Goal: Find specific page/section: Find specific page/section

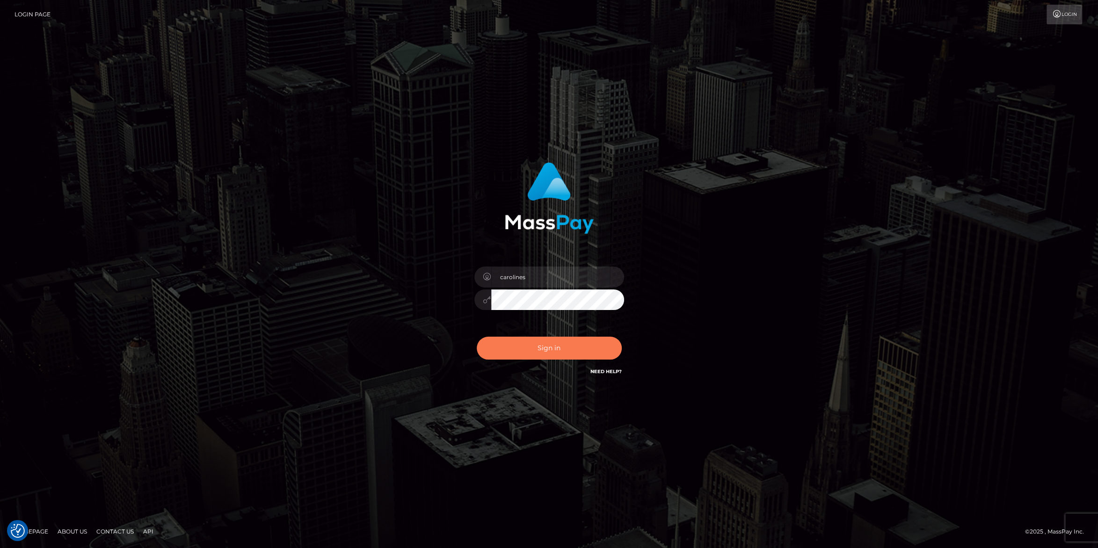
checkbox input "true"
click at [553, 354] on button "Sign in" at bounding box center [549, 348] width 145 height 23
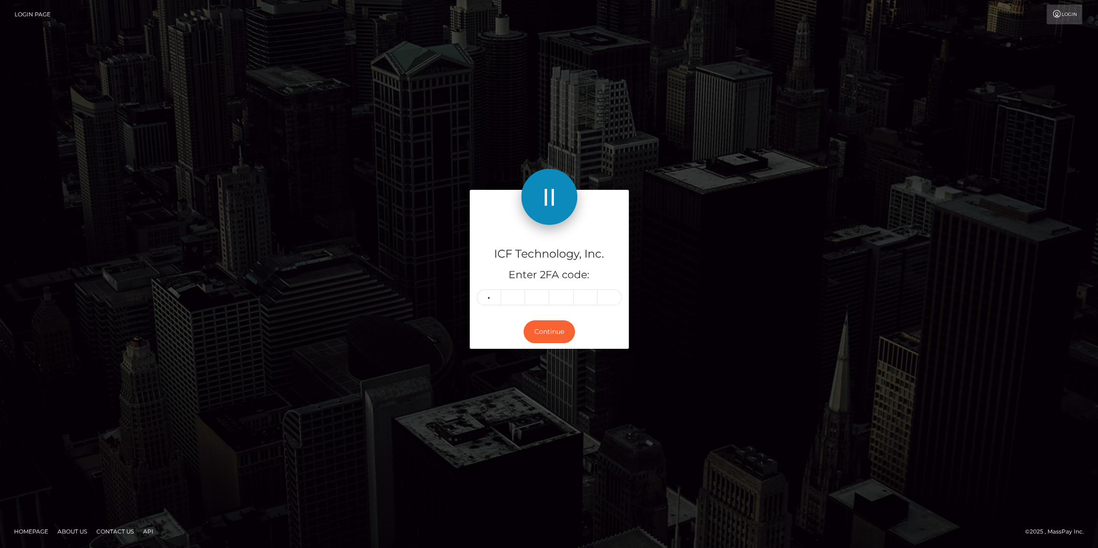
type input "7"
type input "0"
type input "3"
type input "1"
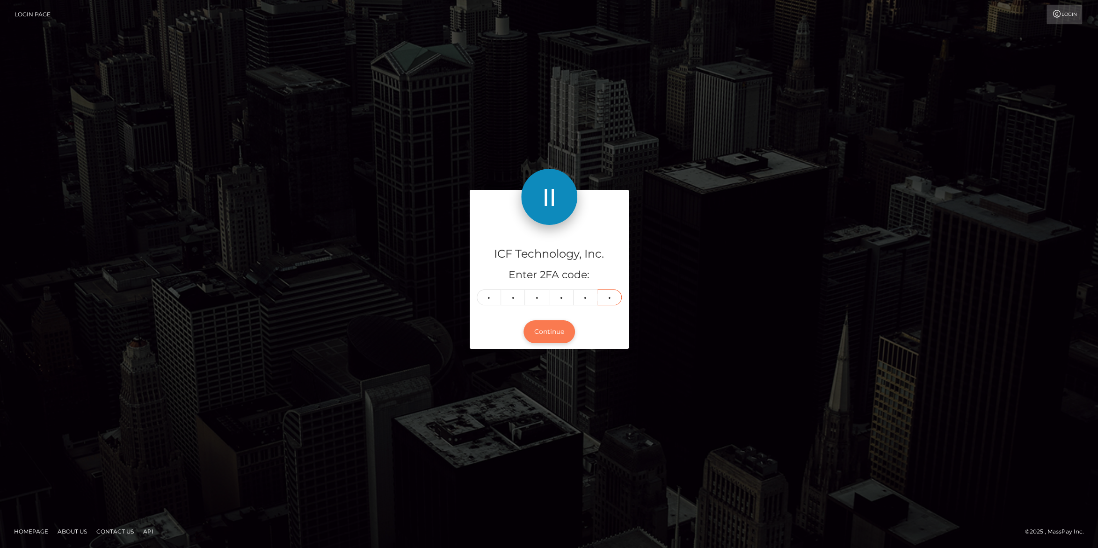
type input "7"
click at [542, 332] on button "Continue" at bounding box center [549, 331] width 51 height 23
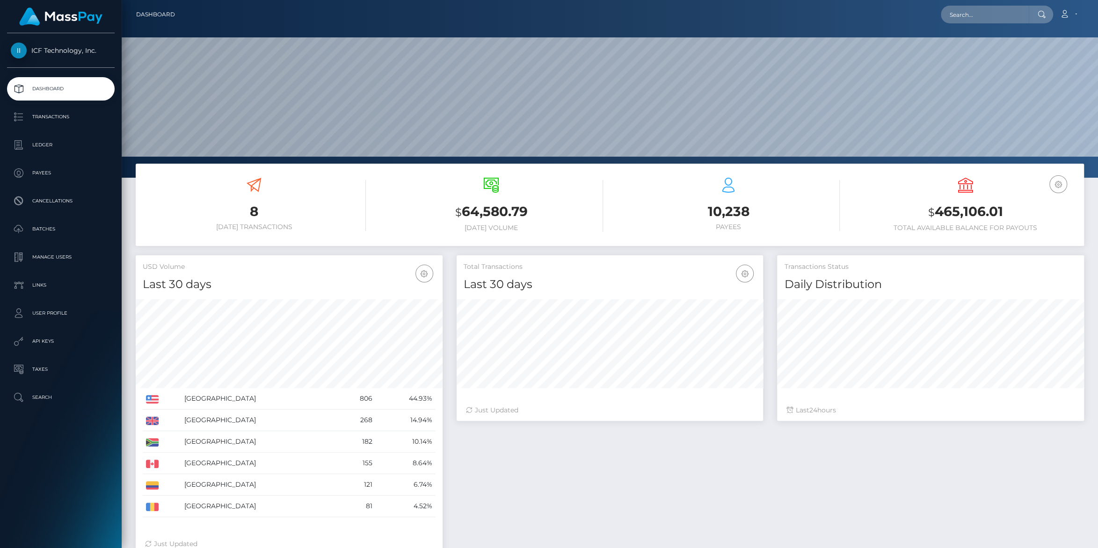
scroll to position [165, 306]
click at [44, 232] on p "Batches" at bounding box center [61, 229] width 100 height 14
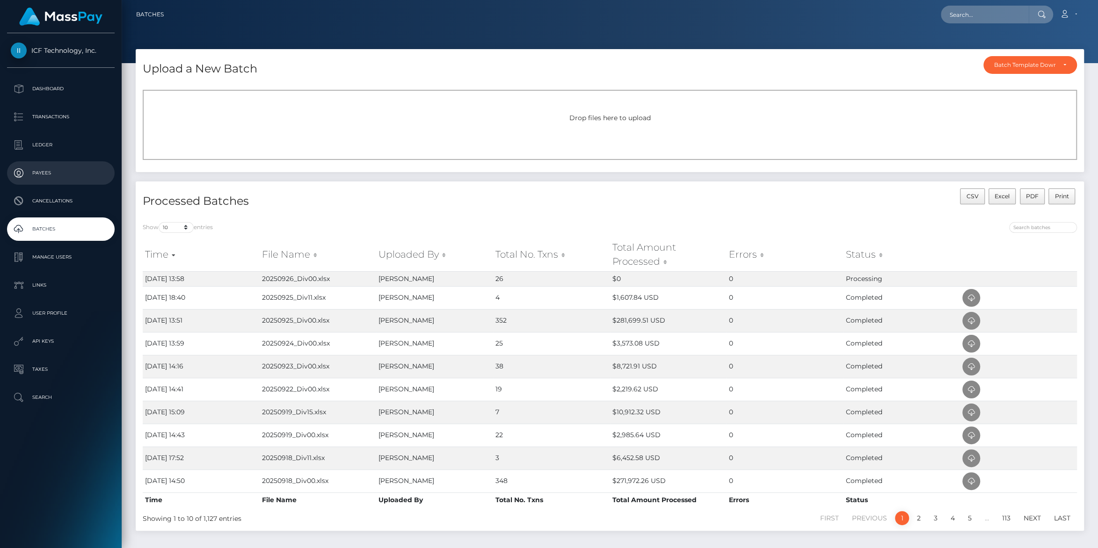
click at [40, 168] on p "Payees" at bounding box center [61, 173] width 100 height 14
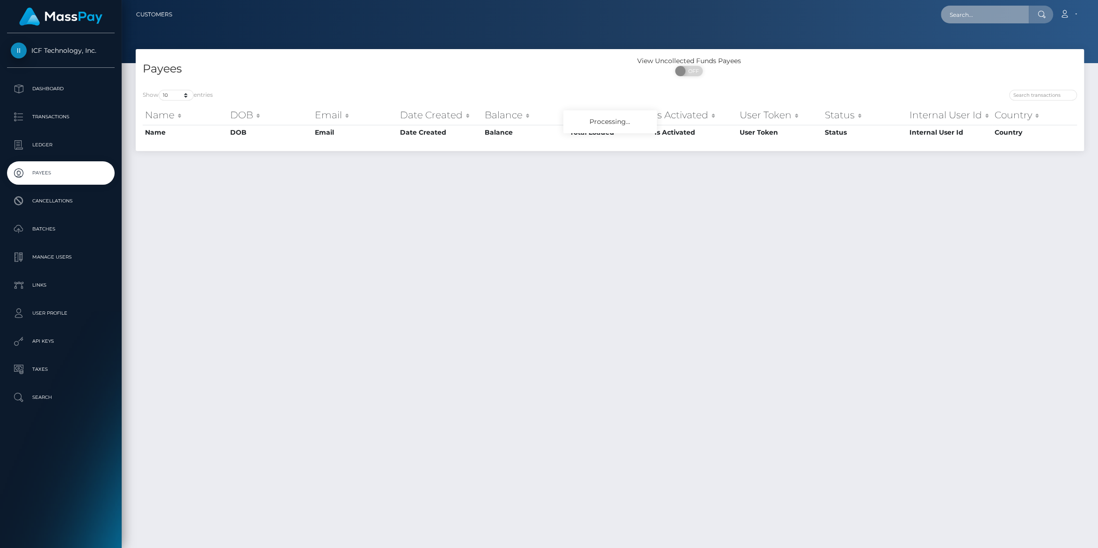
click at [945, 12] on input "text" at bounding box center [985, 15] width 88 height 18
paste input "[EMAIL_ADDRESS][DOMAIN_NAME]"
type input "[EMAIL_ADDRESS][DOMAIN_NAME]"
click at [950, 52] on link "Ioana Adelina Bodescu" at bounding box center [1002, 48] width 122 height 17
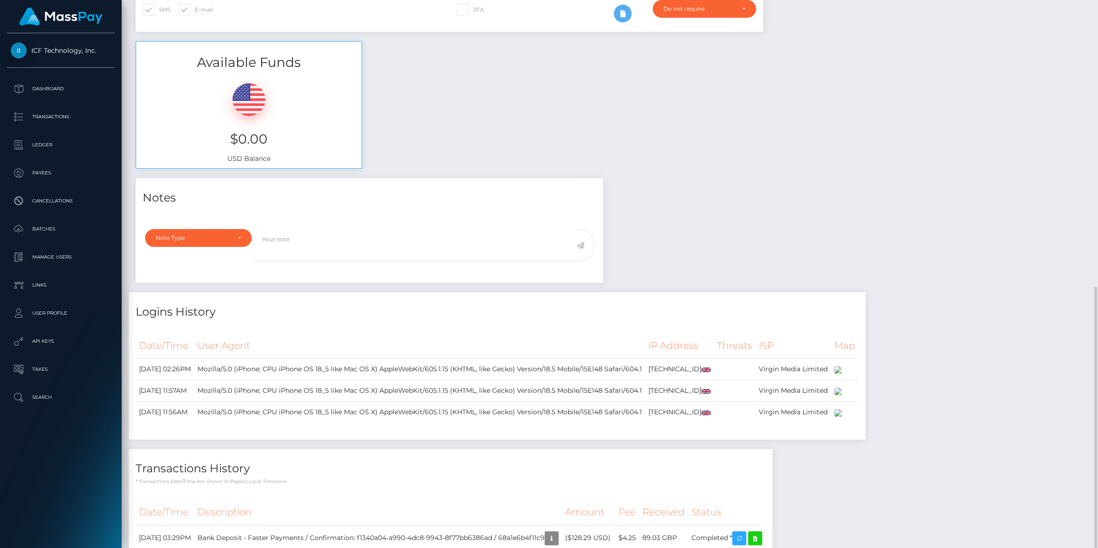
scroll to position [499, 0]
